Goal: Subscribe to service/newsletter

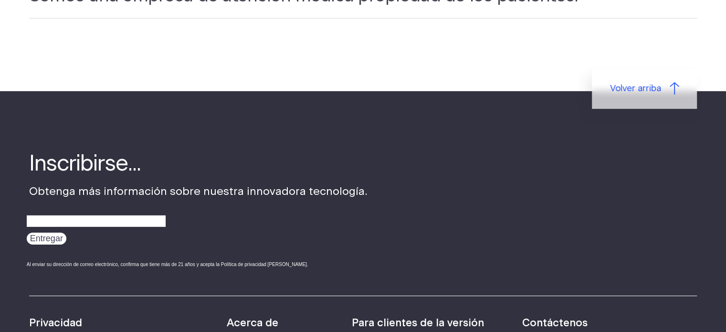
scroll to position [2995, 0]
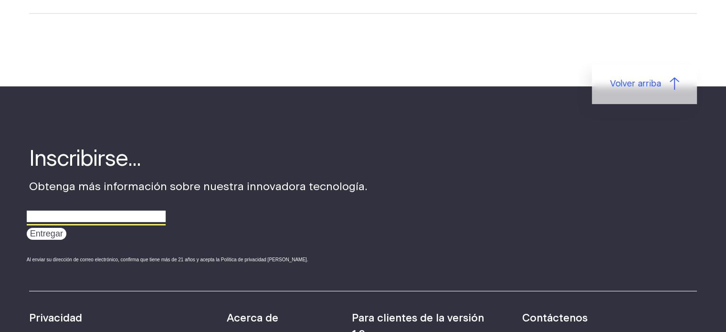
click at [104, 209] on input "email" at bounding box center [96, 216] width 139 height 15
type input "[PERSON_NAME][EMAIL_ADDRESS][DOMAIN_NAME]"
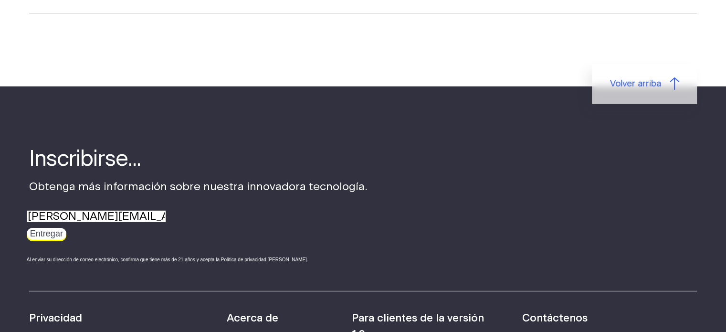
click at [43, 228] on input "Entregar" at bounding box center [47, 234] width 40 height 12
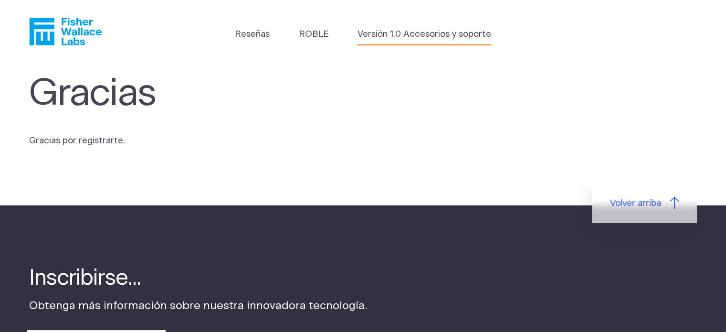
click at [393, 37] on font "Versión 1.0 Accesorios y soporte" at bounding box center [424, 34] width 134 height 9
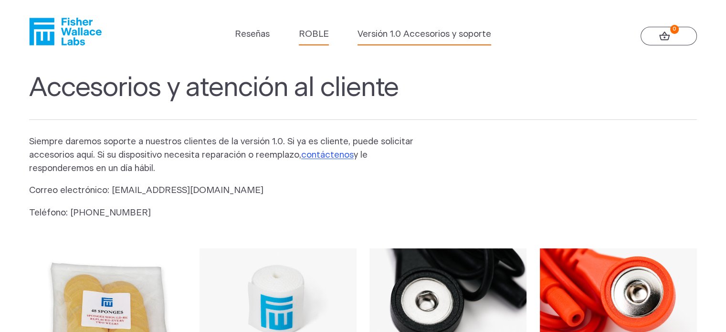
click at [324, 39] on font "ROBLE" at bounding box center [314, 34] width 30 height 9
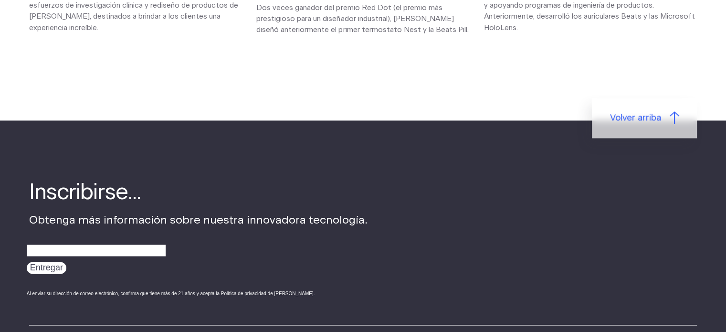
scroll to position [1578, 0]
